Goal: Navigation & Orientation: Find specific page/section

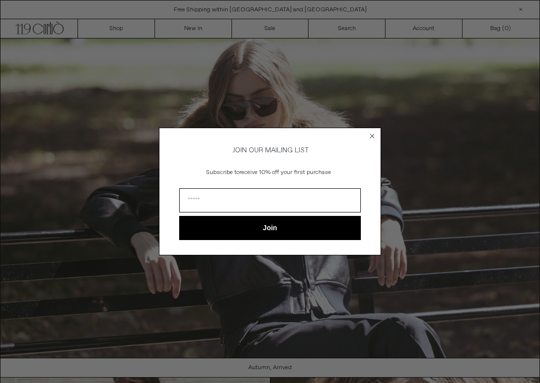
click at [370, 128] on form "JOIN OUR MAILING LIST Subscribe to receive 10% off your first purchase Join ***…" at bounding box center [270, 191] width 222 height 127
click at [373, 137] on circle "Close dialog" at bounding box center [372, 136] width 9 height 9
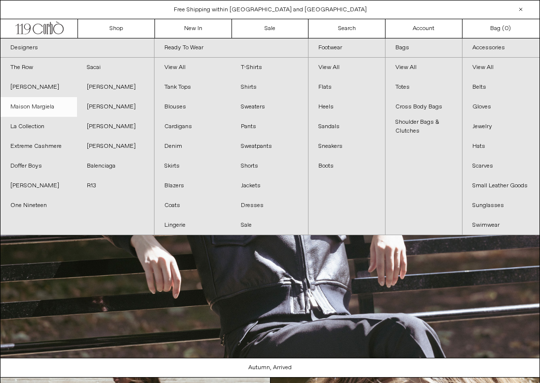
click at [40, 109] on link "Maison Margiela" at bounding box center [38, 107] width 76 height 20
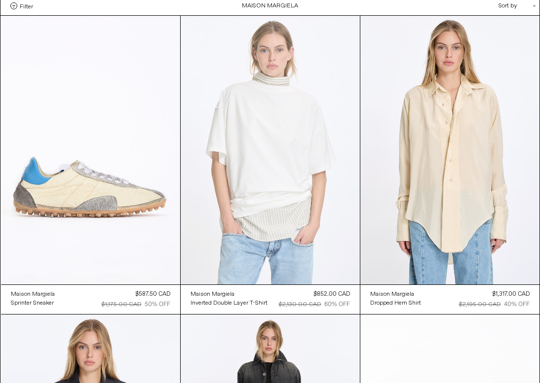
scroll to position [40, 0]
